Goal: Transaction & Acquisition: Purchase product/service

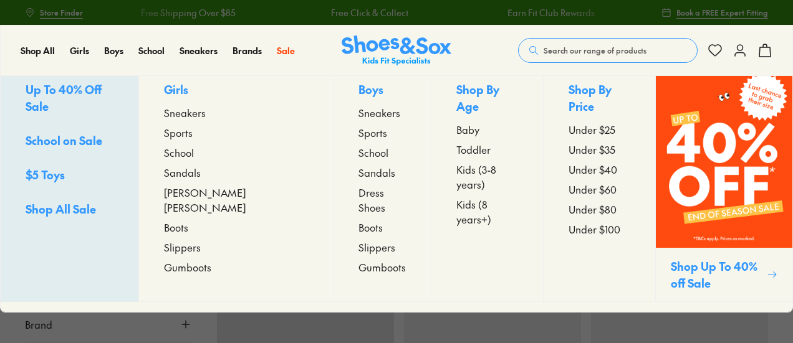
click at [456, 145] on span "Toddler" at bounding box center [473, 149] width 34 height 15
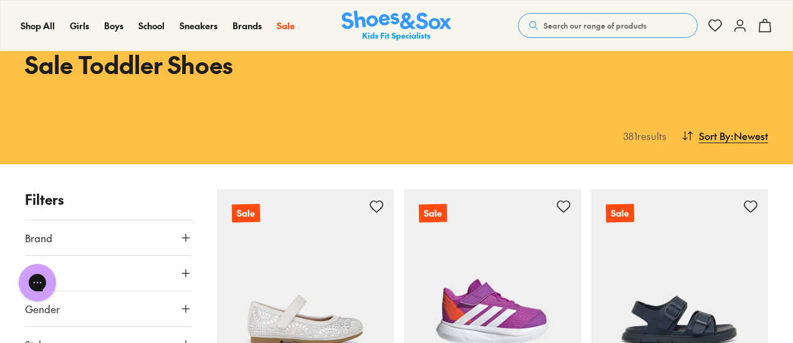
click at [760, 138] on span ": Newest" at bounding box center [749, 135] width 37 height 15
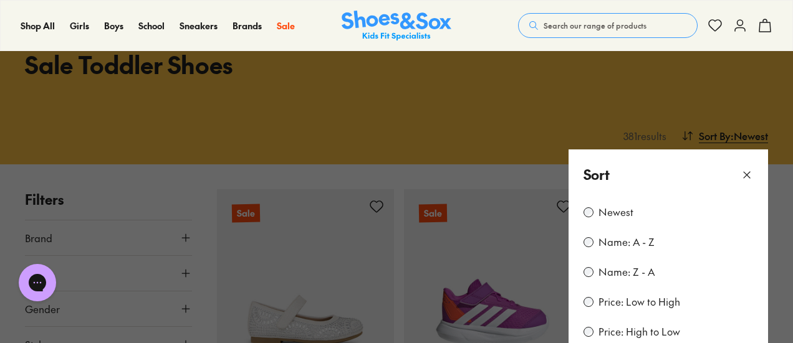
click at [663, 301] on label "Price: Low to High" at bounding box center [639, 302] width 82 height 14
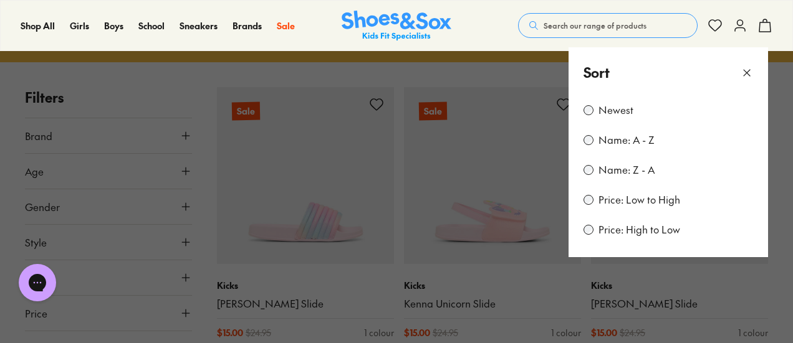
click at [745, 71] on use at bounding box center [747, 73] width 6 height 6
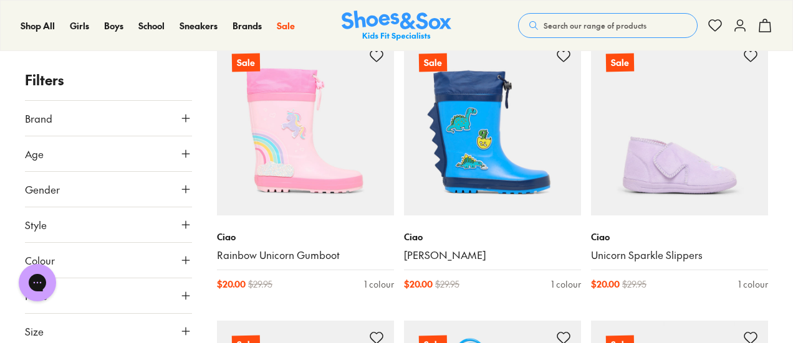
scroll to position [2658, 0]
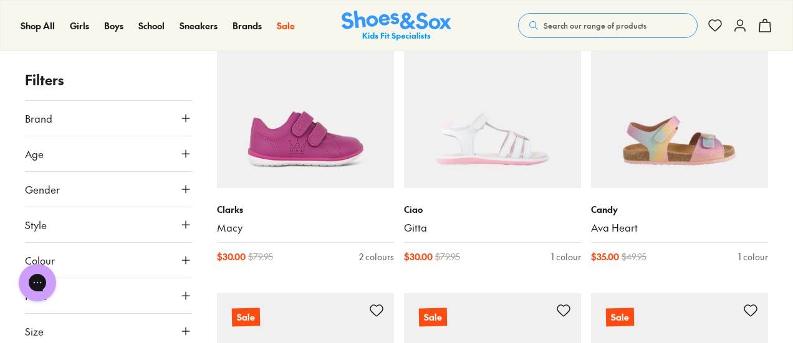
scroll to position [4777, 0]
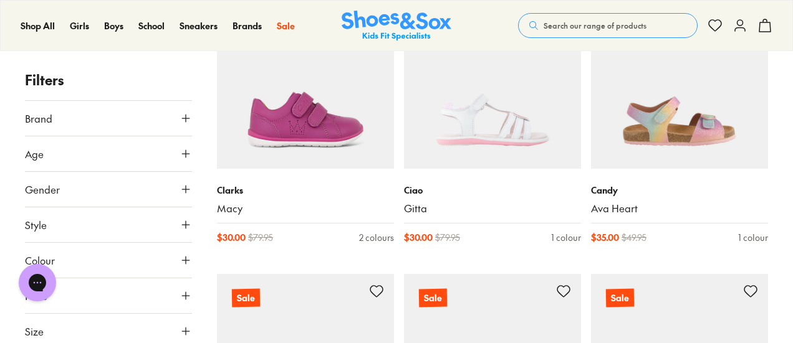
click at [0, 0] on span at bounding box center [0, 0] width 0 height 0
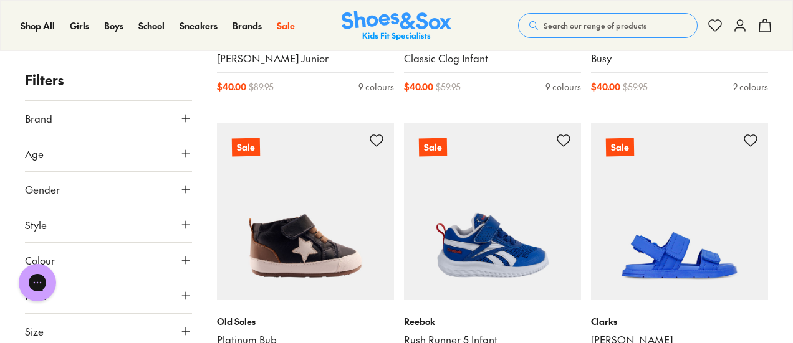
scroll to position [5837, 0]
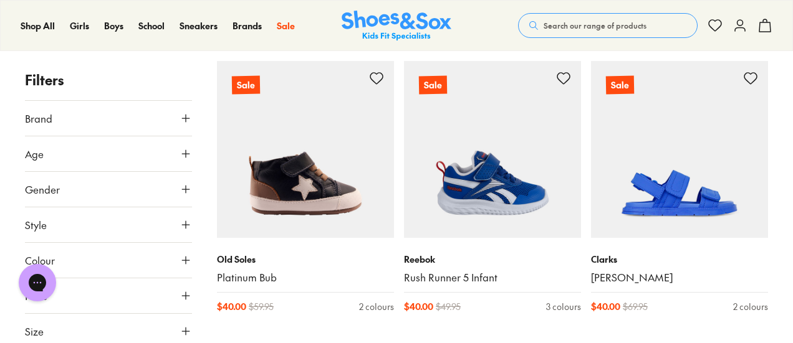
click at [496, 169] on img at bounding box center [492, 149] width 177 height 177
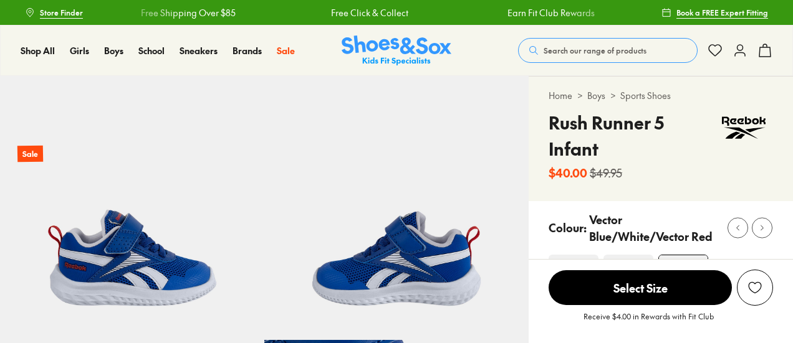
select select "*"
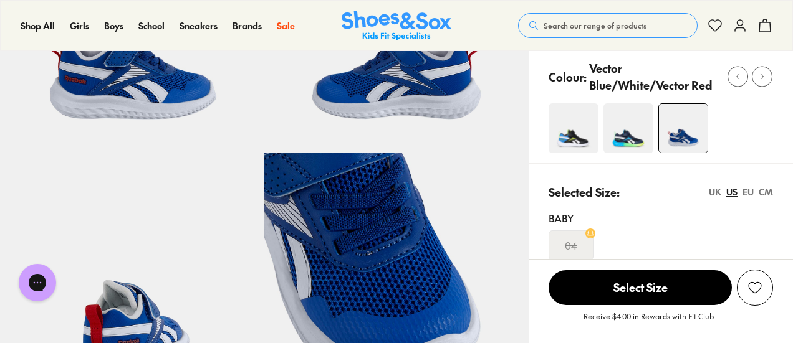
scroll to position [125, 0]
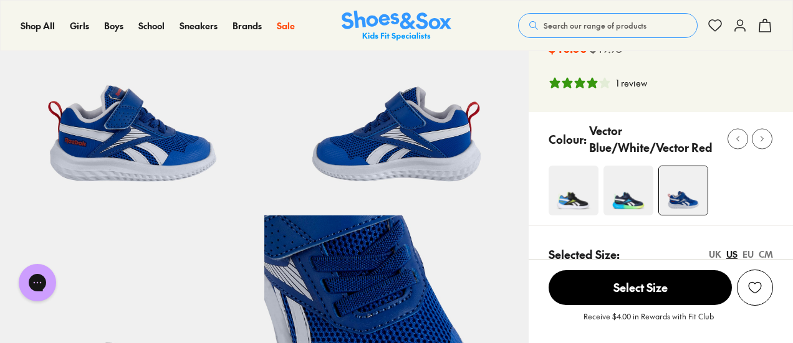
click at [415, 158] on img at bounding box center [396, 83] width 264 height 264
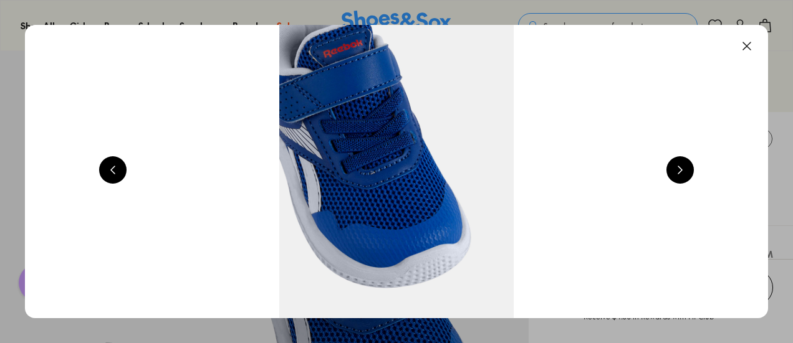
scroll to position [0, 1496]
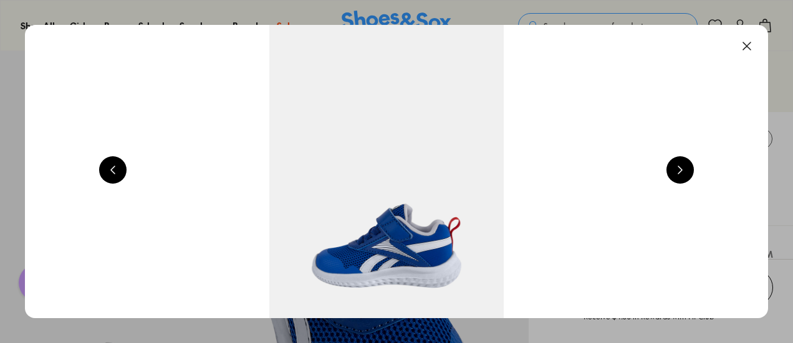
click at [680, 168] on button at bounding box center [679, 169] width 27 height 27
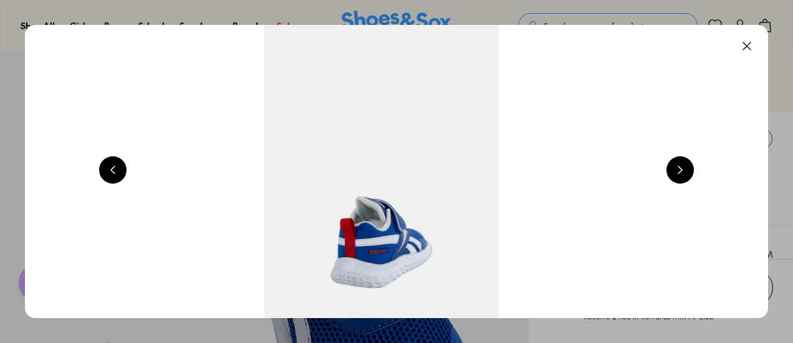
click at [680, 168] on button at bounding box center [679, 169] width 27 height 27
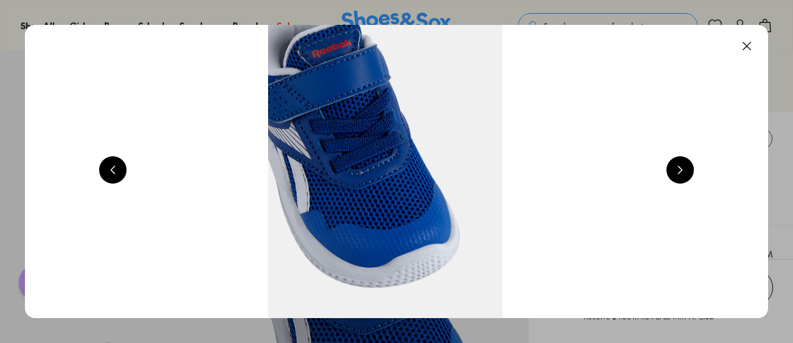
scroll to position [0, 2992]
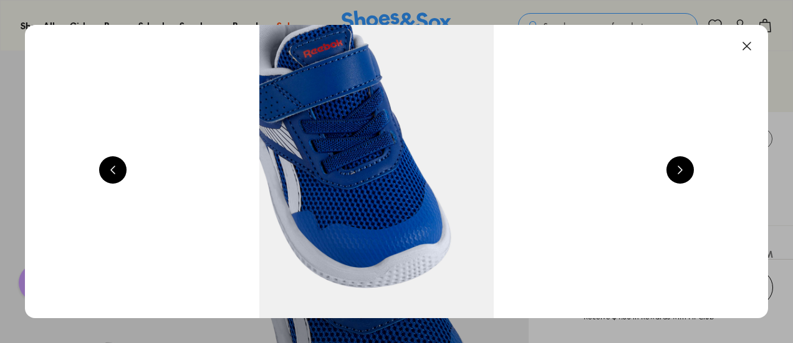
click at [680, 168] on button at bounding box center [679, 169] width 27 height 27
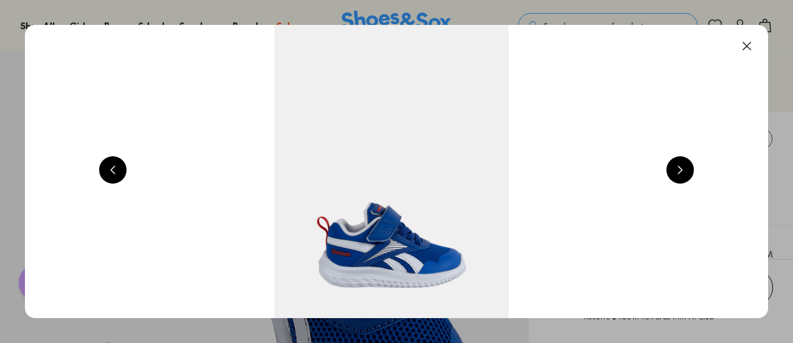
click at [680, 168] on button at bounding box center [679, 169] width 27 height 27
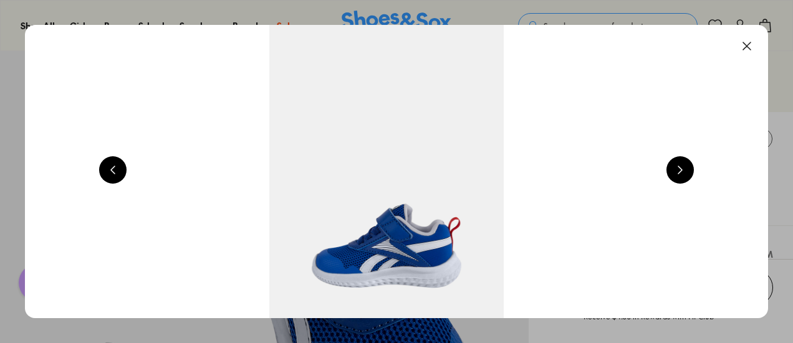
click at [680, 168] on button at bounding box center [679, 169] width 27 height 27
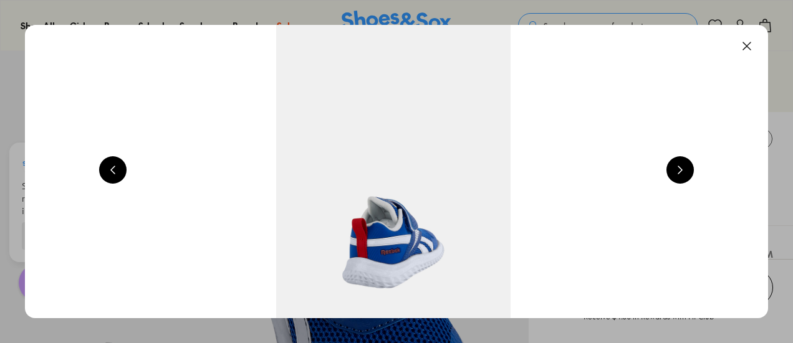
scroll to position [0, 2244]
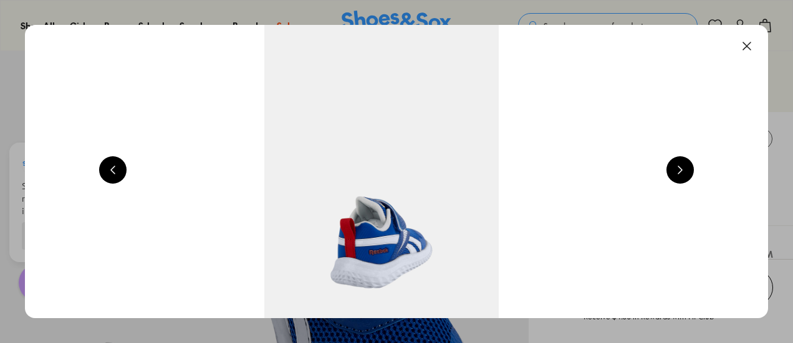
drag, startPoint x: 754, startPoint y: 40, endPoint x: 746, endPoint y: 64, distance: 25.6
click at [754, 42] on button at bounding box center [746, 45] width 27 height 27
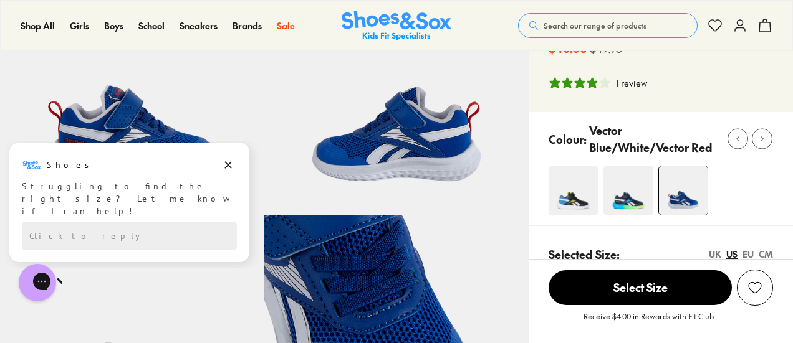
click at [582, 201] on img at bounding box center [574, 191] width 50 height 50
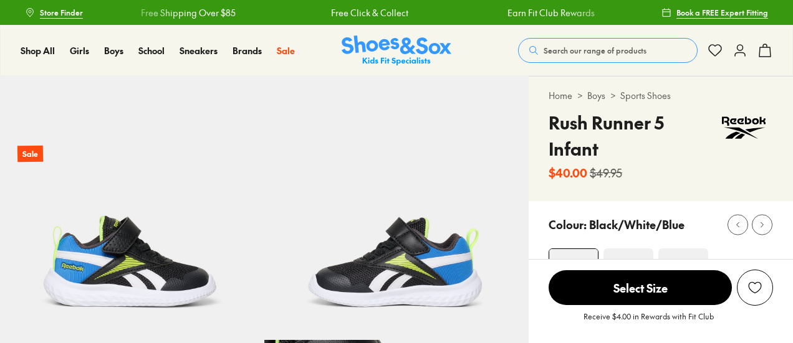
scroll to position [62, 0]
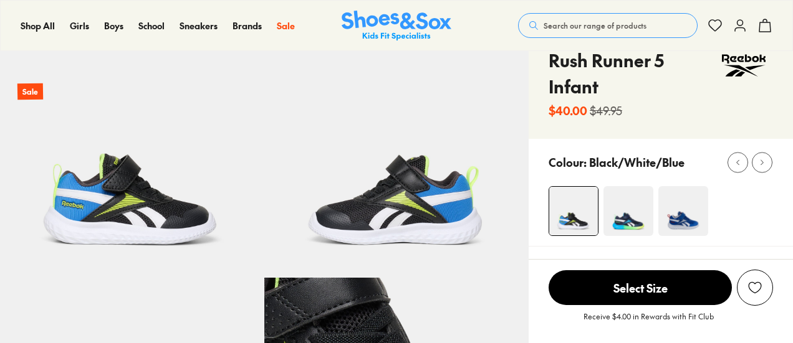
select select "*"
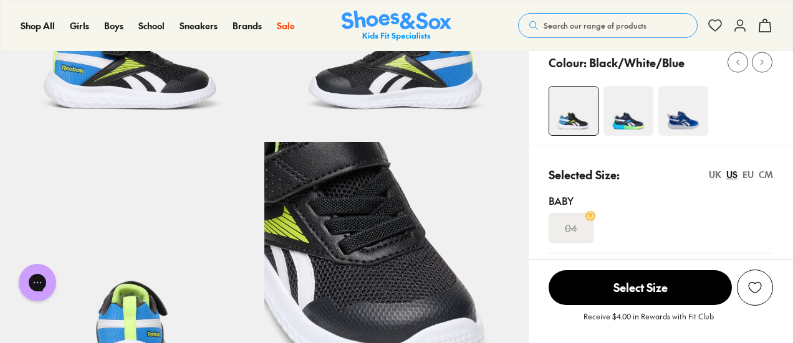
scroll to position [187, 0]
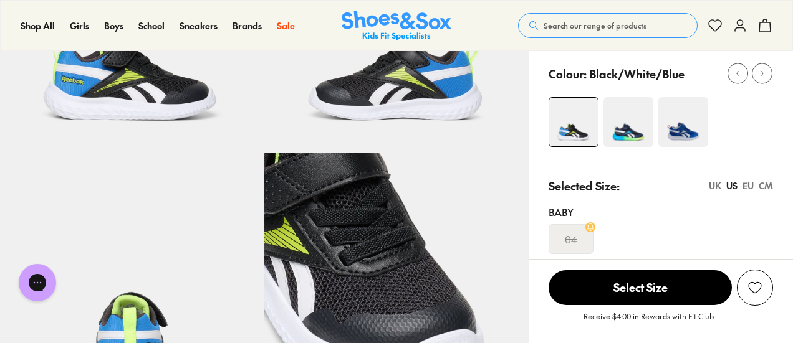
click at [684, 123] on img at bounding box center [683, 122] width 50 height 50
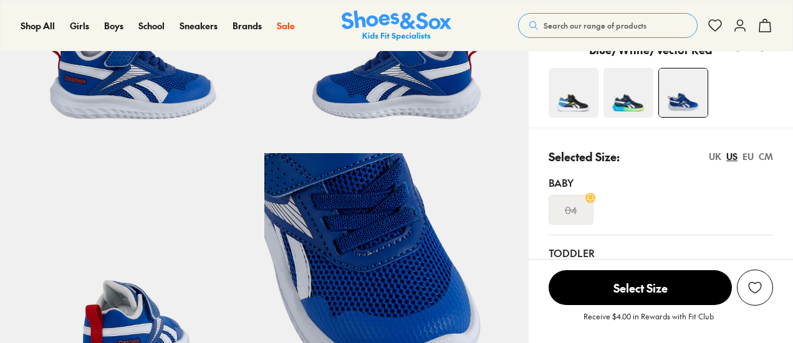
select select "*"
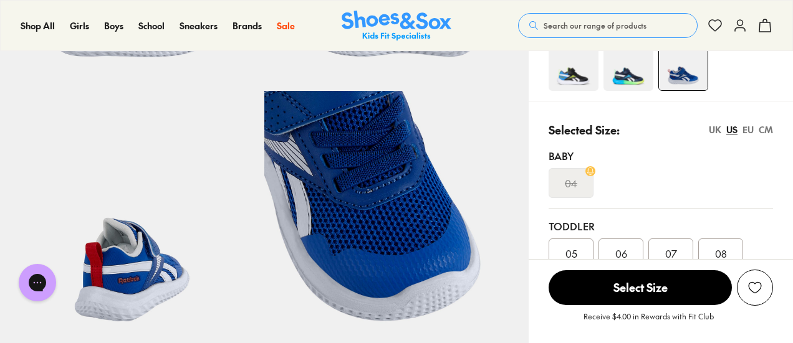
scroll to position [312, 0]
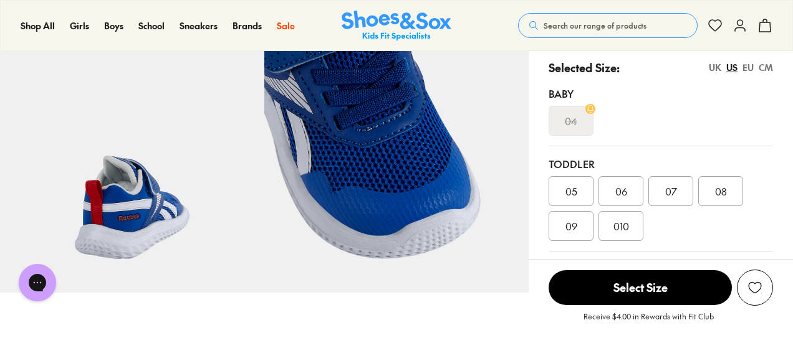
click at [674, 193] on span "07" at bounding box center [671, 191] width 12 height 15
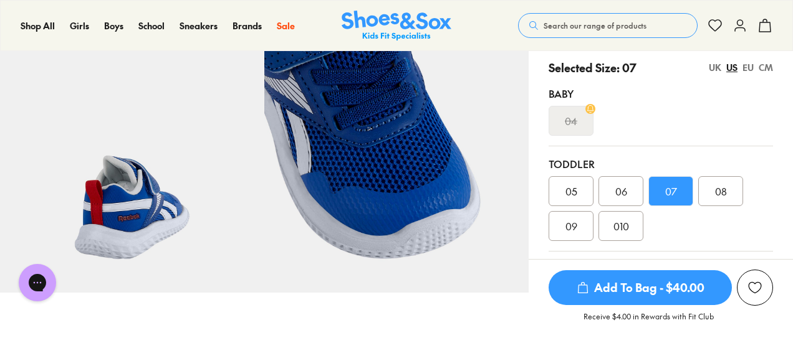
click at [652, 295] on span "Add To Bag - $40.00" at bounding box center [640, 288] width 183 height 35
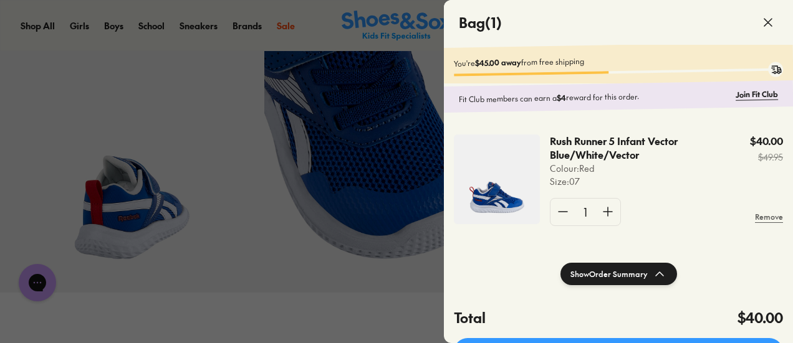
click at [765, 23] on icon at bounding box center [767, 22] width 15 height 15
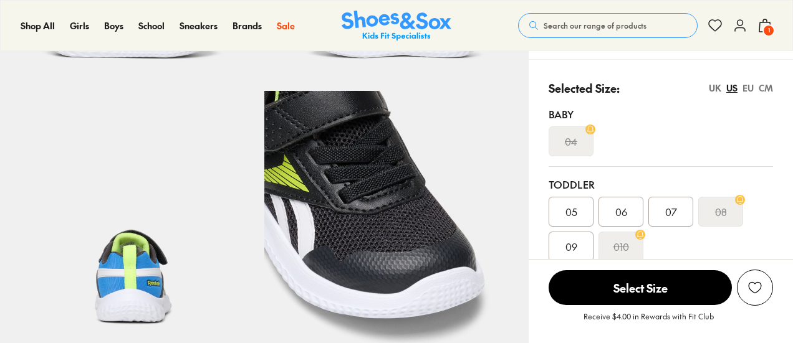
select select "*"
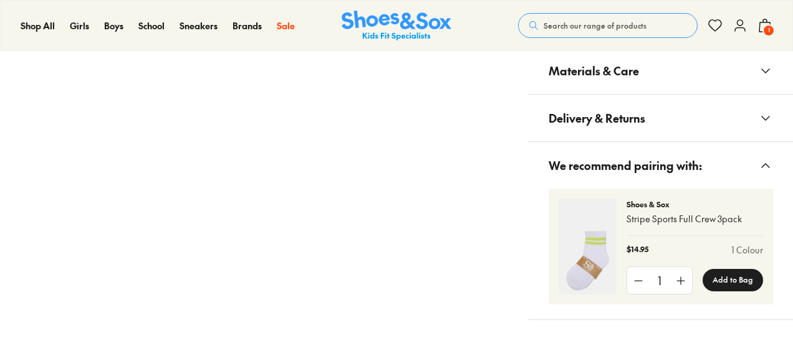
select select "*"
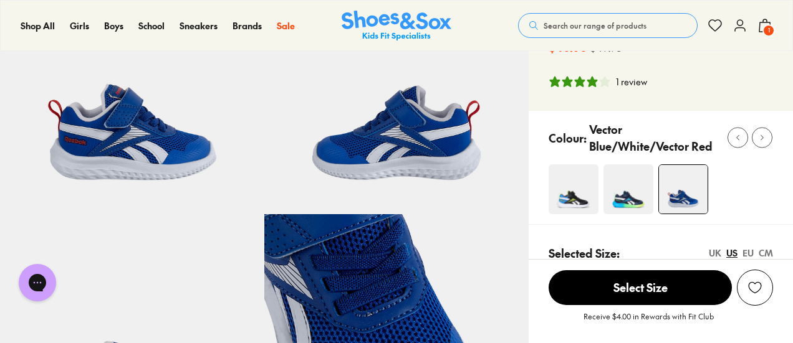
scroll to position [125, 0]
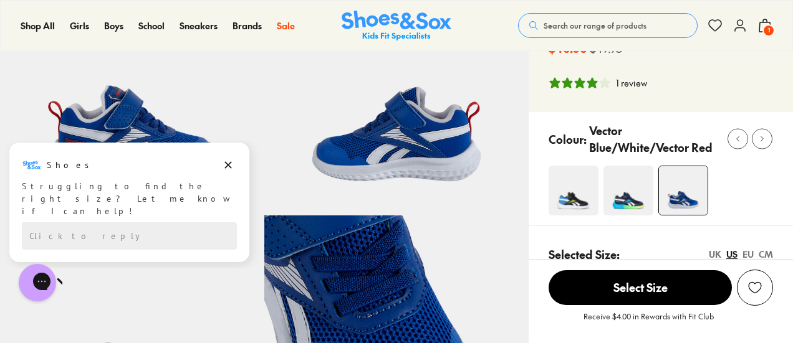
click at [226, 163] on icon "Dismiss campaign" at bounding box center [228, 165] width 7 height 7
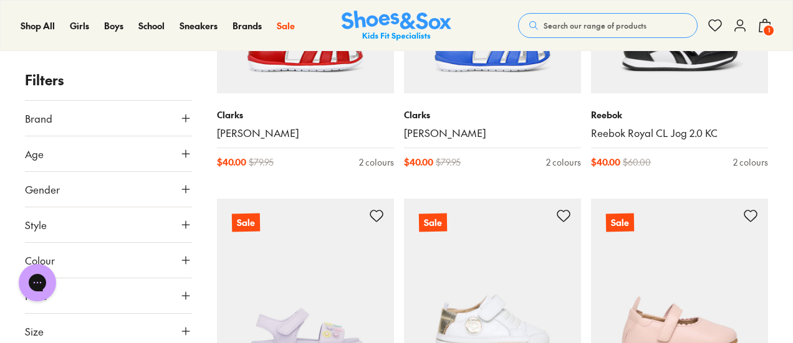
scroll to position [5526, 0]
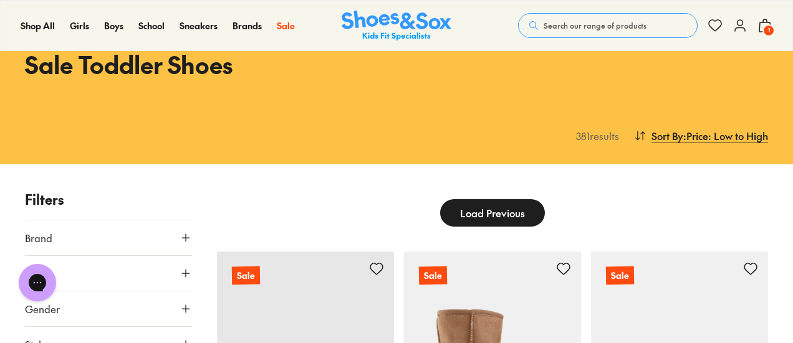
scroll to position [187, 0]
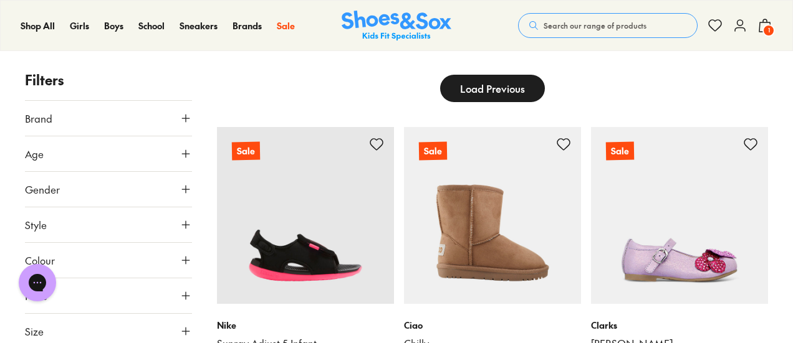
click at [185, 150] on icon at bounding box center [186, 154] width 12 height 12
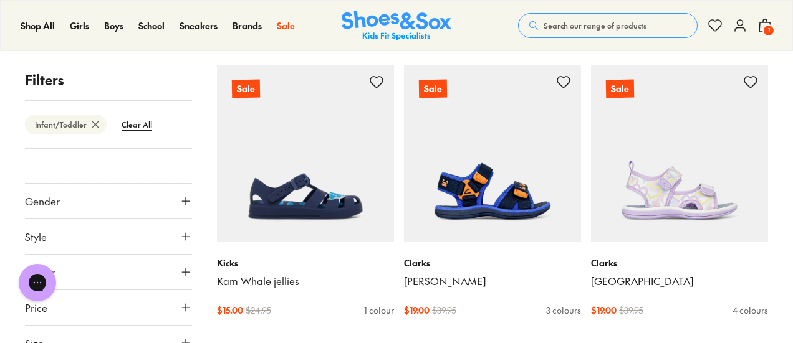
scroll to position [171, 0]
click at [180, 188] on icon at bounding box center [186, 191] width 12 height 12
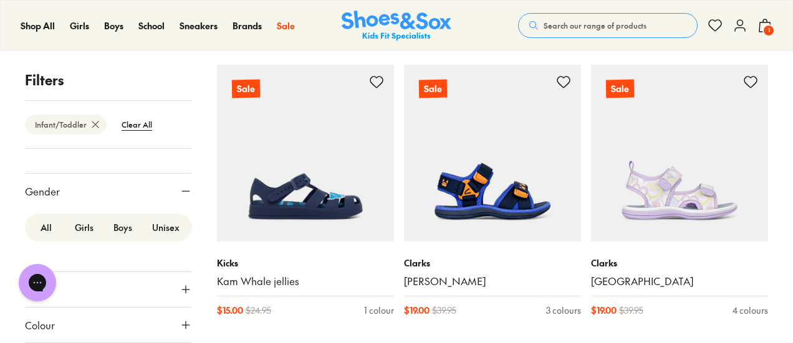
click at [116, 230] on label "Boys" at bounding box center [122, 227] width 39 height 23
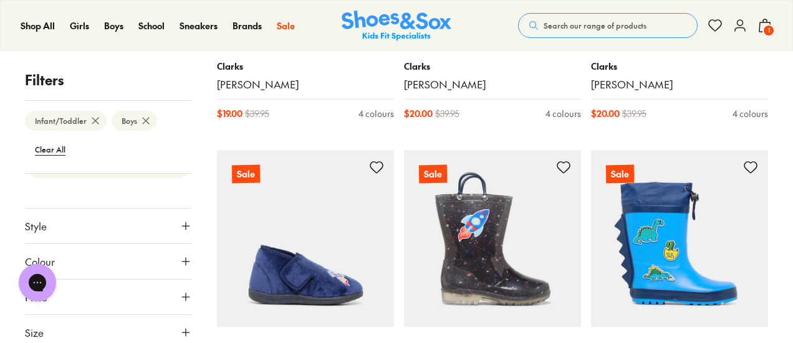
scroll to position [686, 0]
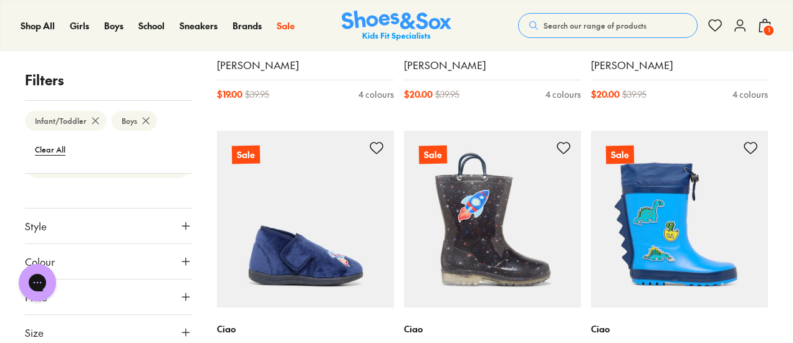
click at [182, 331] on use at bounding box center [185, 332] width 7 height 7
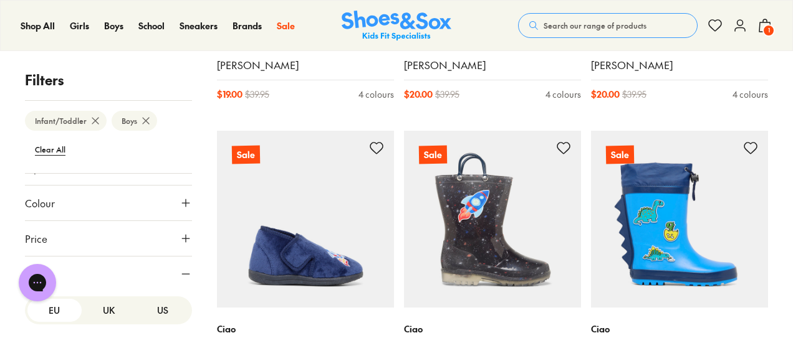
scroll to position [384, 0]
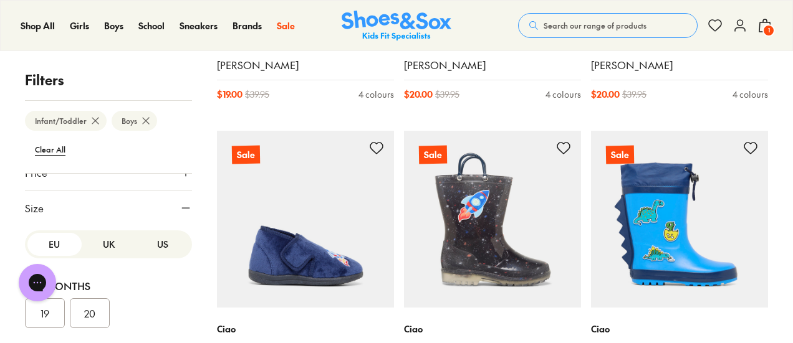
click at [153, 244] on button "US" at bounding box center [162, 244] width 54 height 23
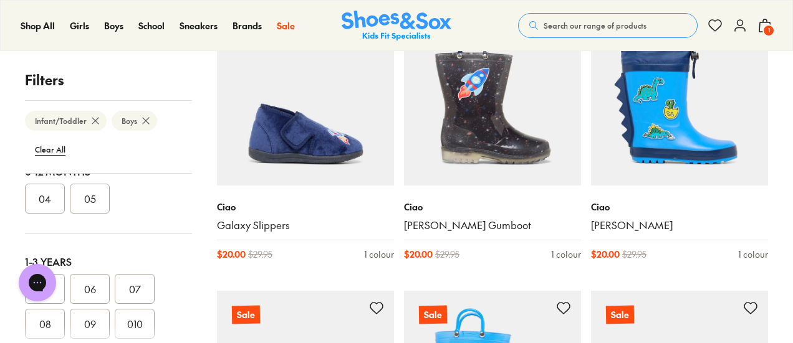
scroll to position [810, 0]
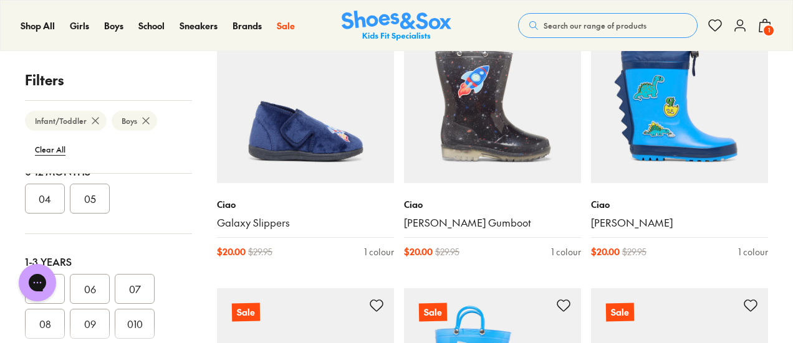
click at [136, 290] on button "07" at bounding box center [135, 289] width 40 height 30
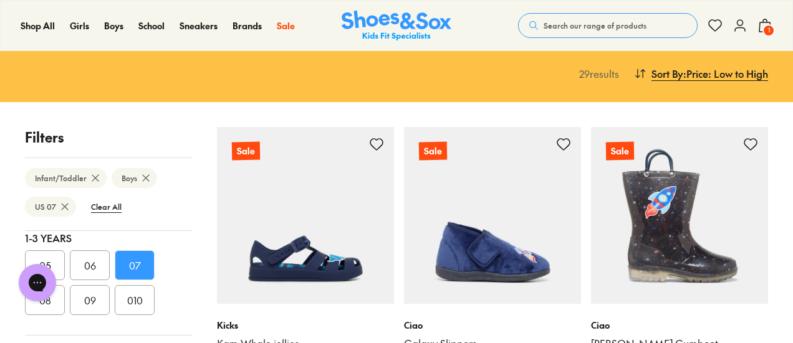
scroll to position [62, 0]
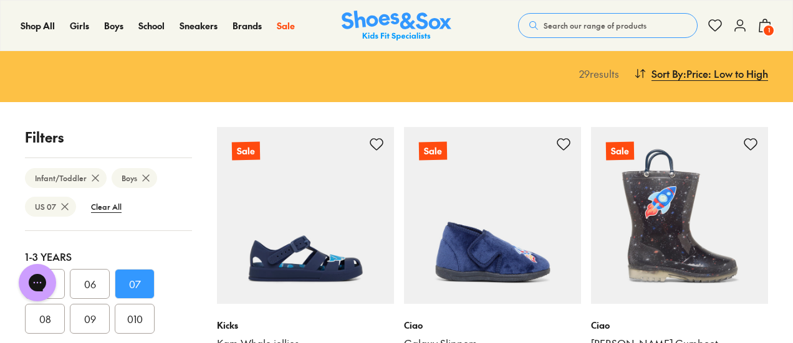
click at [90, 279] on button "06" at bounding box center [90, 284] width 40 height 30
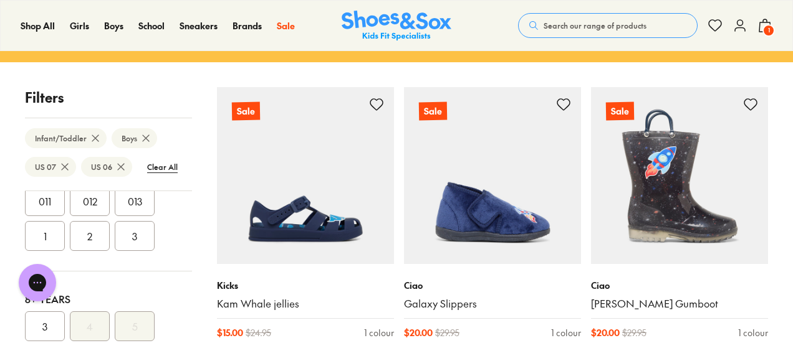
scroll to position [249, 0]
click at [90, 221] on button "2" at bounding box center [90, 218] width 40 height 30
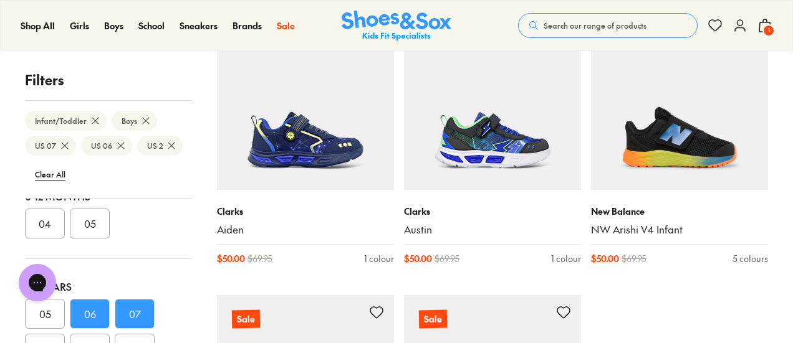
scroll to position [2805, 0]
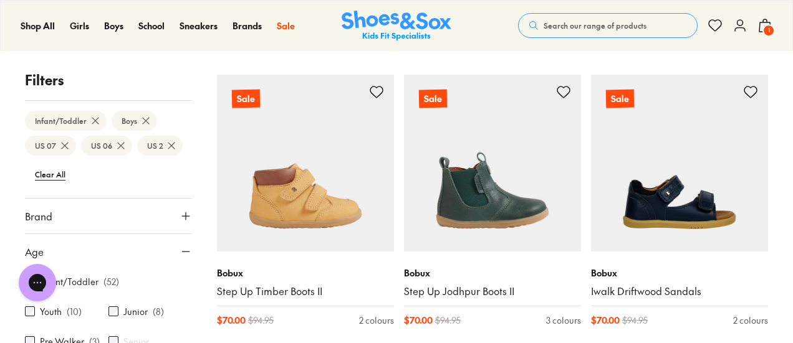
click at [180, 213] on icon at bounding box center [186, 216] width 12 height 12
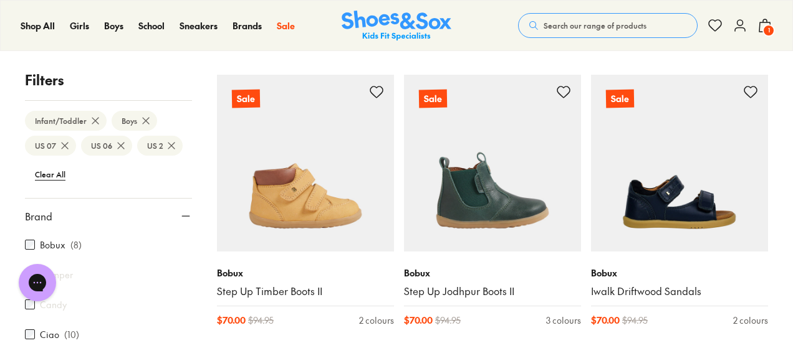
scroll to position [125, 0]
click at [29, 262] on div "Chat with us" at bounding box center [37, 283] width 50 height 46
click at [40, 269] on button "Chat with us" at bounding box center [37, 282] width 37 height 37
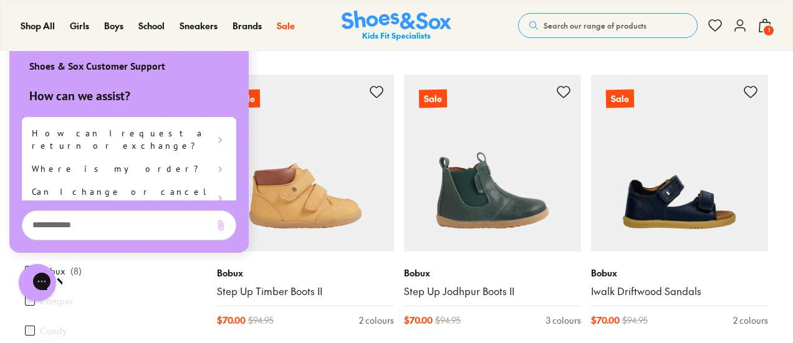
scroll to position [0, 0]
click at [69, 271] on div "Bobux ( 8 )" at bounding box center [108, 271] width 167 height 15
click at [25, 266] on div "Chat with us" at bounding box center [37, 283] width 50 height 46
click at [27, 266] on div "Chat with us" at bounding box center [37, 283] width 50 height 46
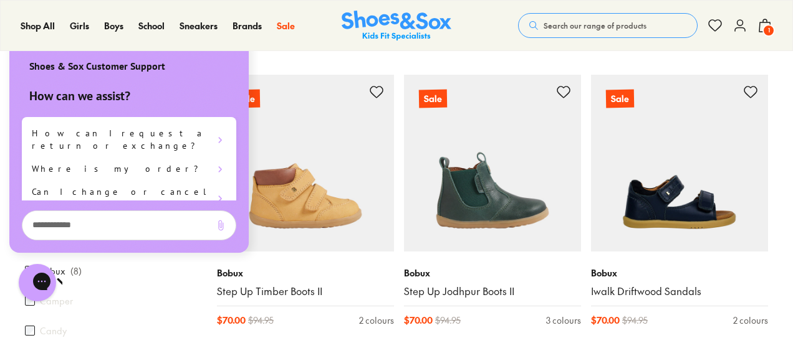
drag, startPoint x: 97, startPoint y: 280, endPoint x: 104, endPoint y: 281, distance: 7.0
click at [151, 275] on div "Bobux ( 8 )" at bounding box center [108, 271] width 167 height 15
click at [75, 283] on icon "Close gorgias live chat" at bounding box center [81, 282] width 12 height 12
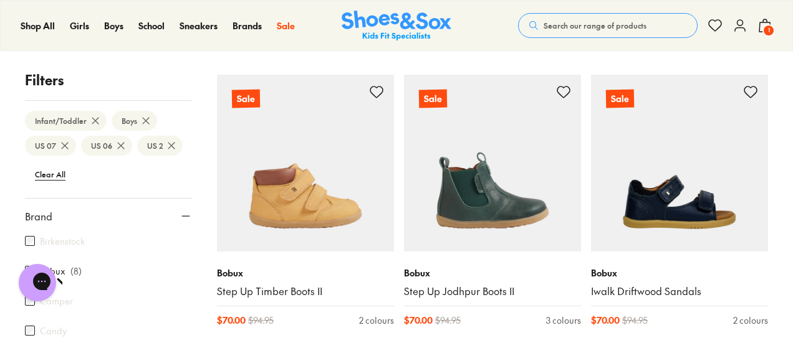
drag, startPoint x: 46, startPoint y: 288, endPoint x: 107, endPoint y: 290, distance: 60.5
click at [62, 290] on html "Chat with us" at bounding box center [37, 283] width 50 height 46
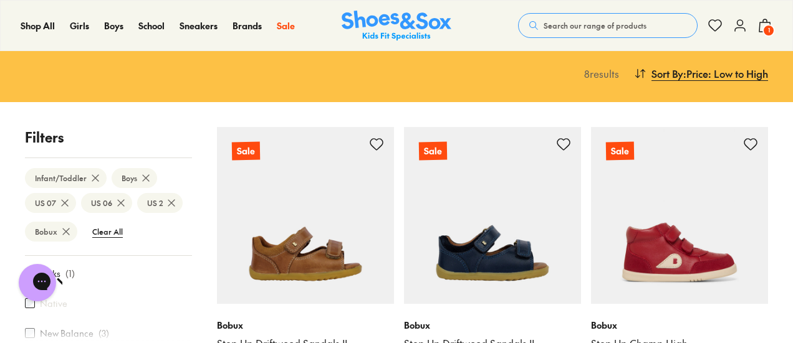
scroll to position [294, 0]
click at [31, 302] on div "Chat with us" at bounding box center [37, 283] width 50 height 46
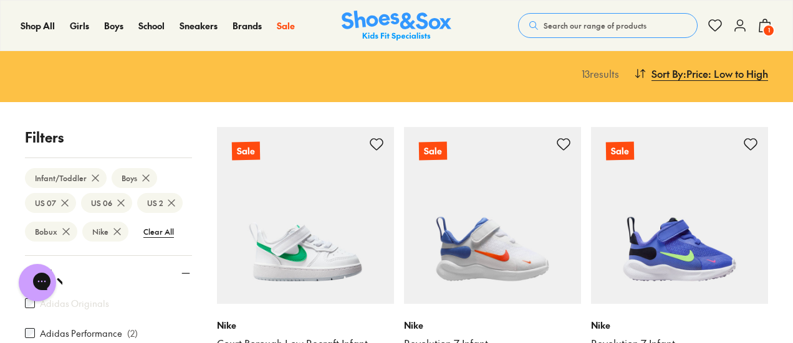
scroll to position [62, 0]
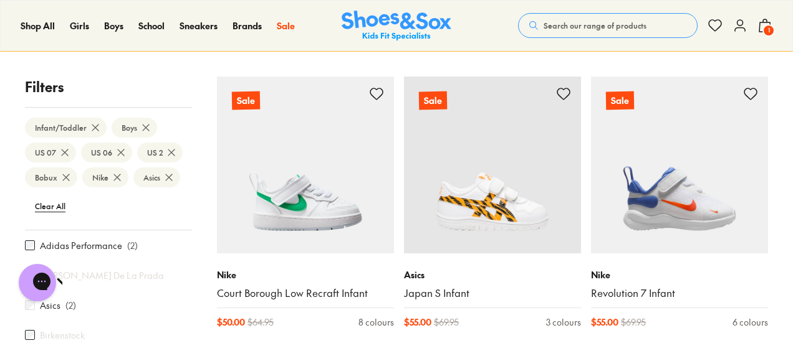
scroll to position [187, 0]
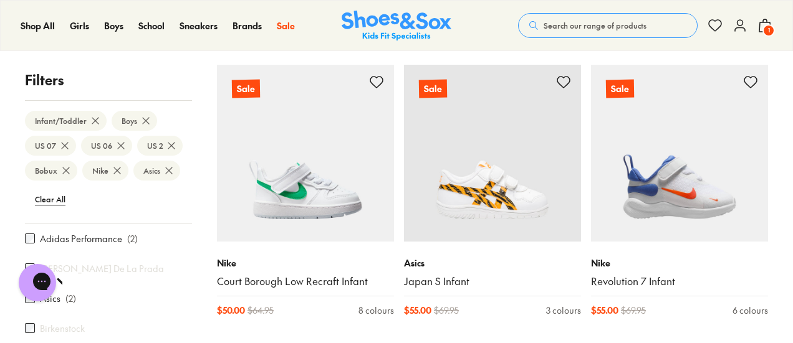
click at [496, 196] on img at bounding box center [492, 153] width 177 height 177
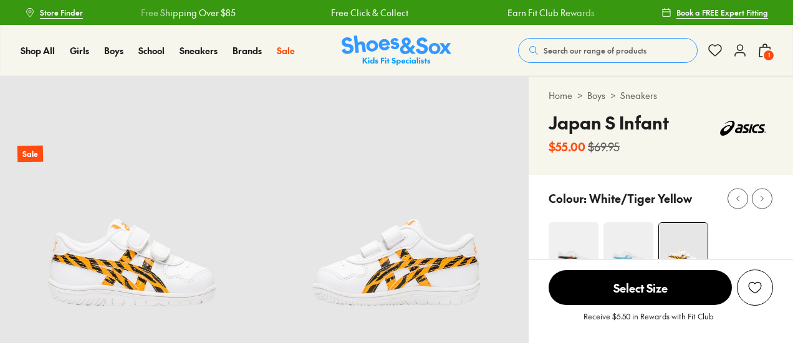
click at [631, 244] on img at bounding box center [628, 248] width 50 height 50
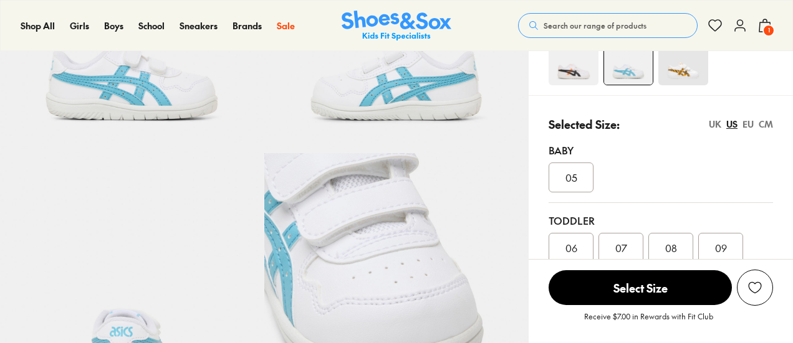
select select "*"
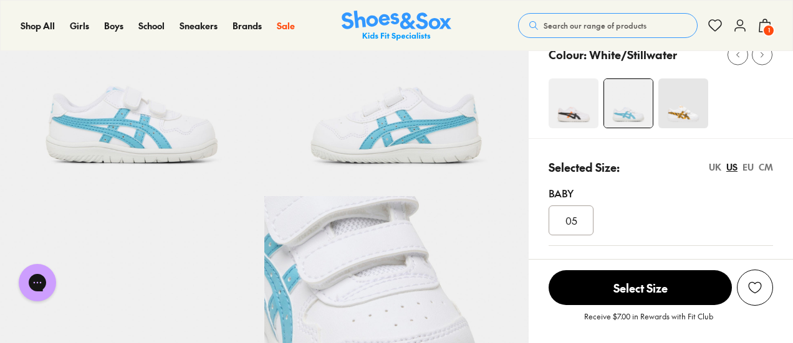
scroll to position [125, 0]
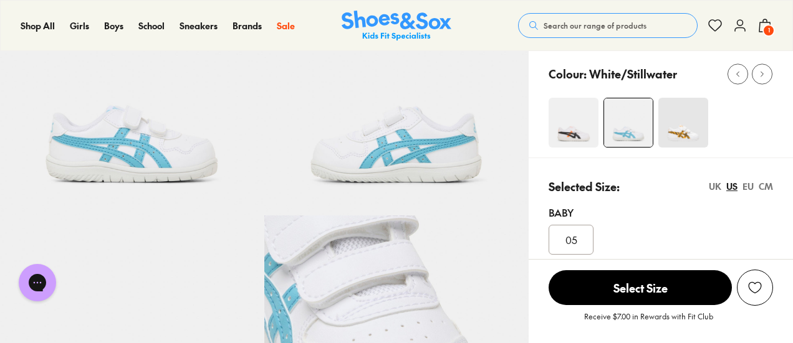
click at [573, 128] on img at bounding box center [574, 123] width 50 height 50
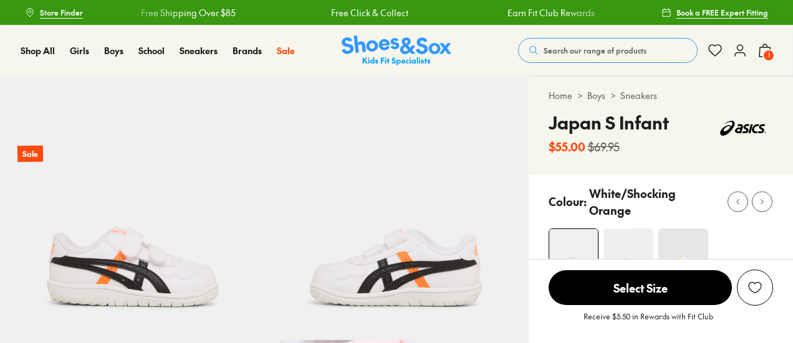
select select "*"
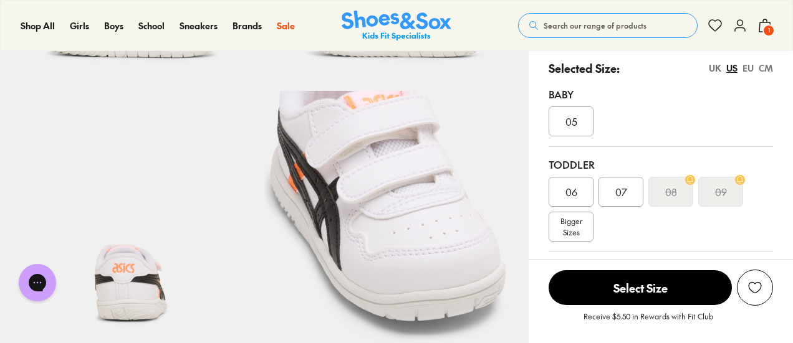
scroll to position [312, 0]
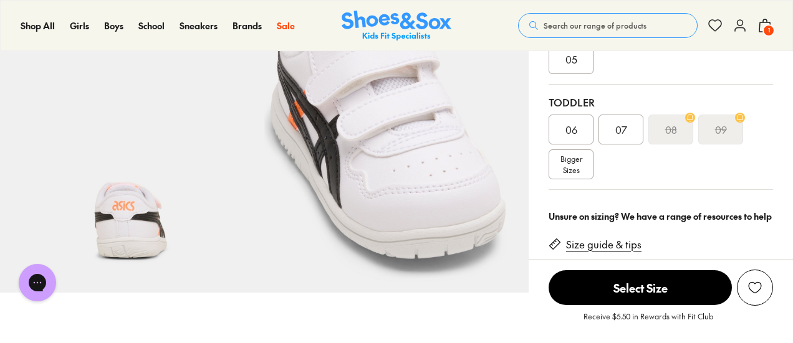
click at [628, 126] on div "07" at bounding box center [620, 130] width 45 height 30
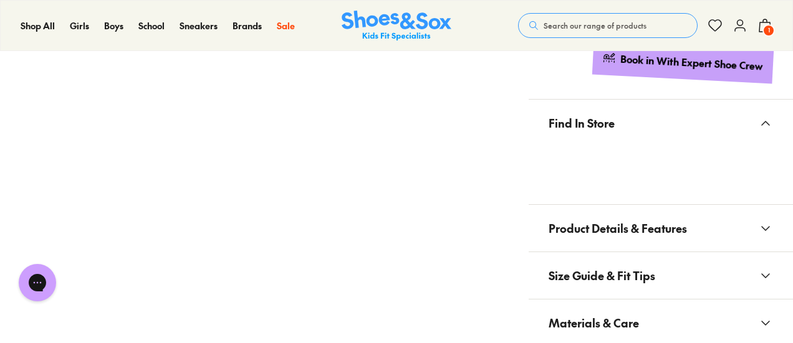
scroll to position [748, 0]
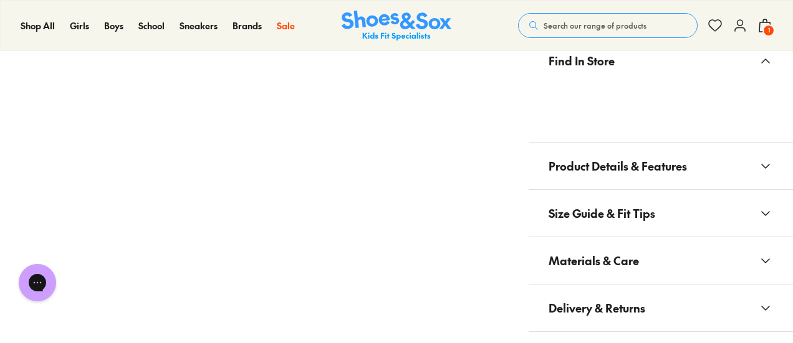
click at [771, 159] on icon at bounding box center [765, 166] width 15 height 15
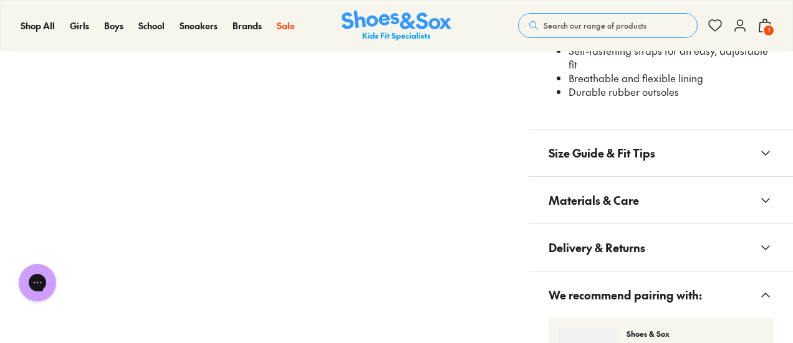
scroll to position [1060, 0]
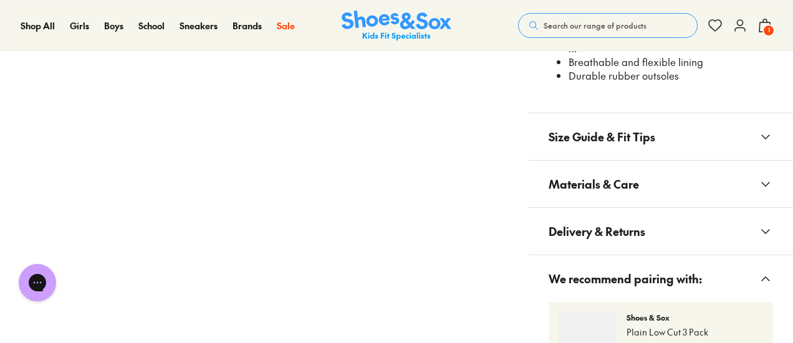
click at [762, 130] on icon at bounding box center [765, 137] width 15 height 15
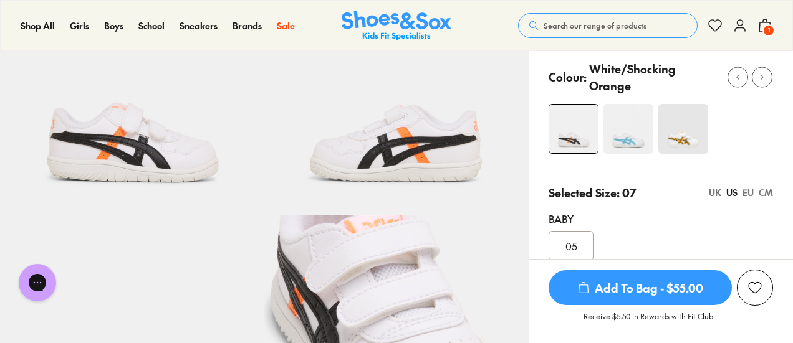
scroll to position [0, 0]
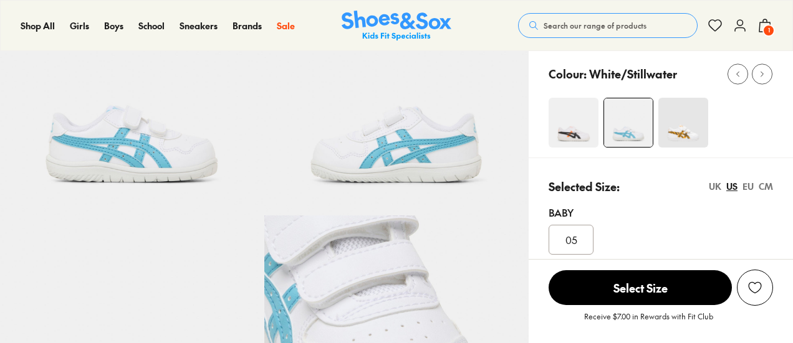
select select "*"
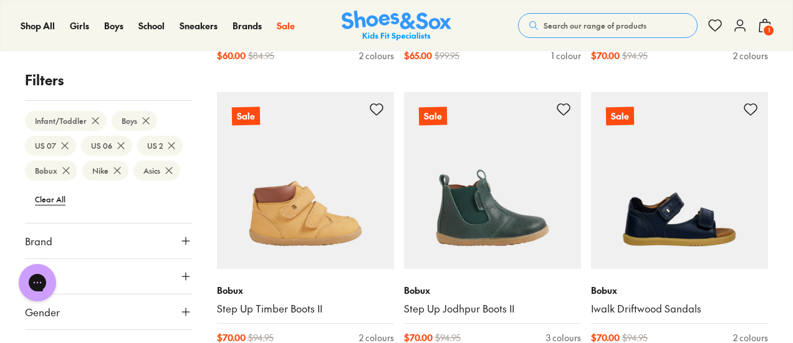
scroll to position [990, 0]
